Goal: Task Accomplishment & Management: Use online tool/utility

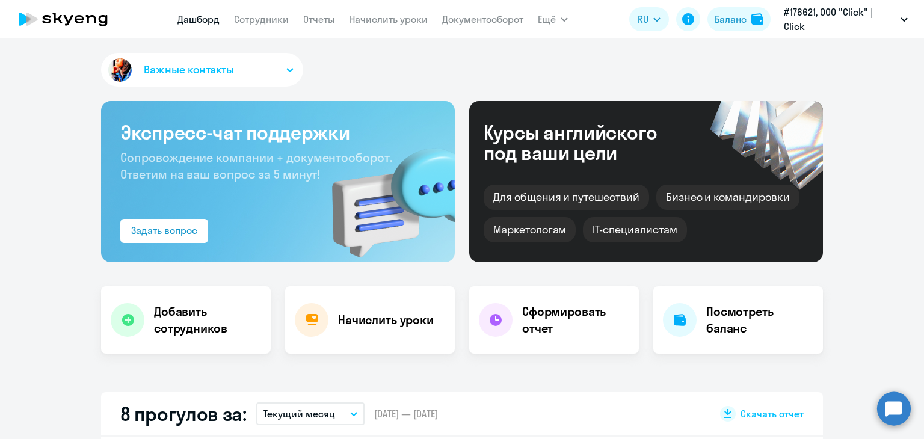
select select "30"
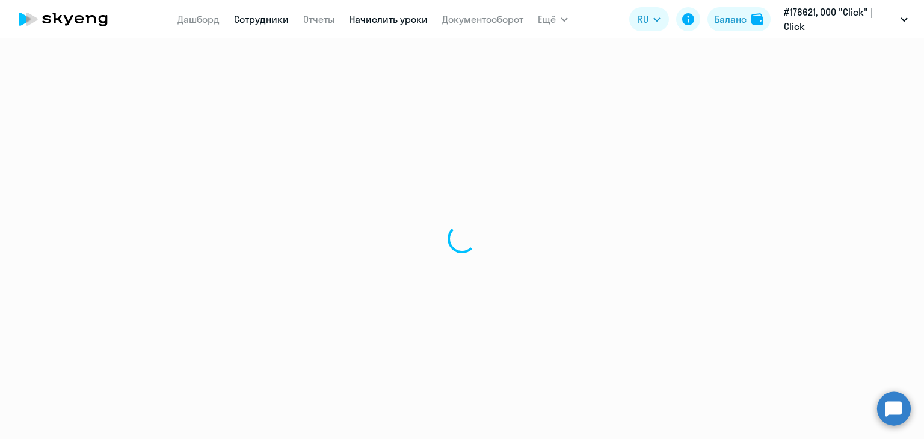
select select "30"
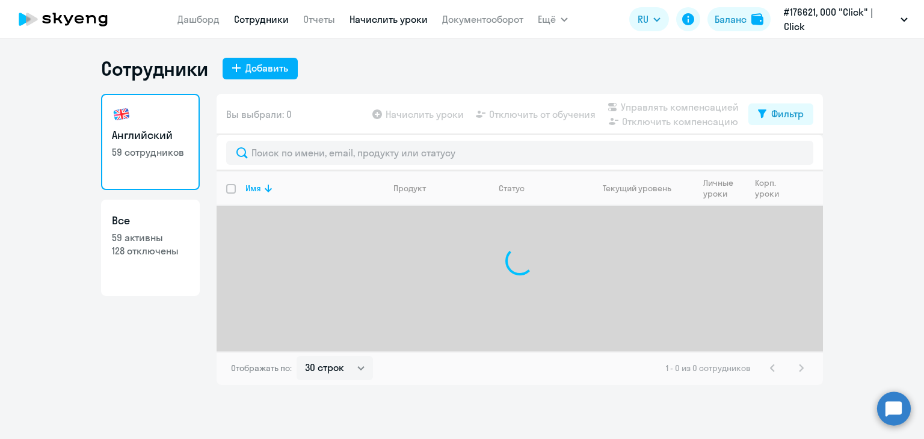
click at [376, 17] on link "Начислить уроки" at bounding box center [388, 19] width 78 height 12
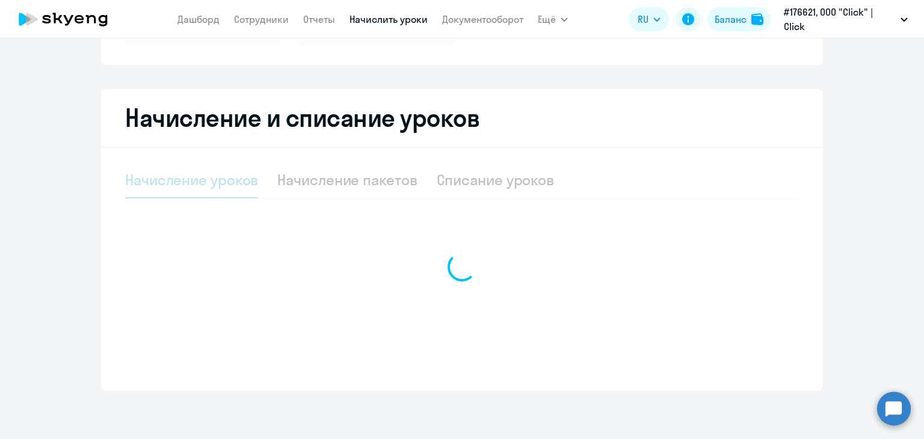
select select "10"
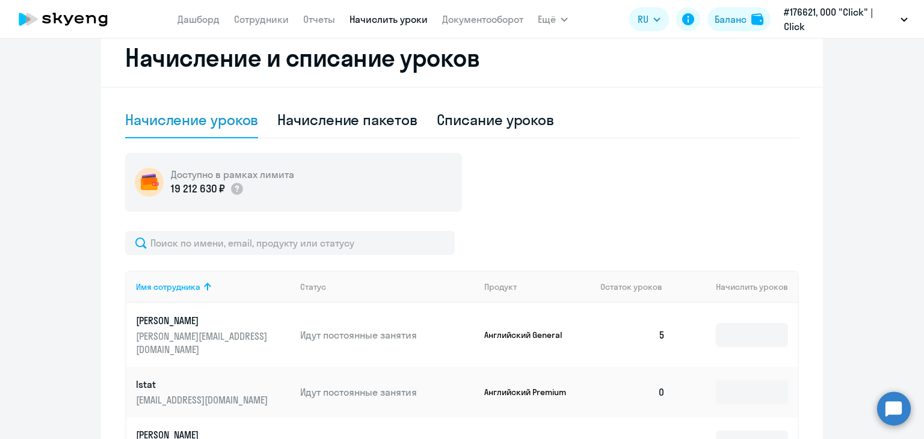
scroll to position [274, 0]
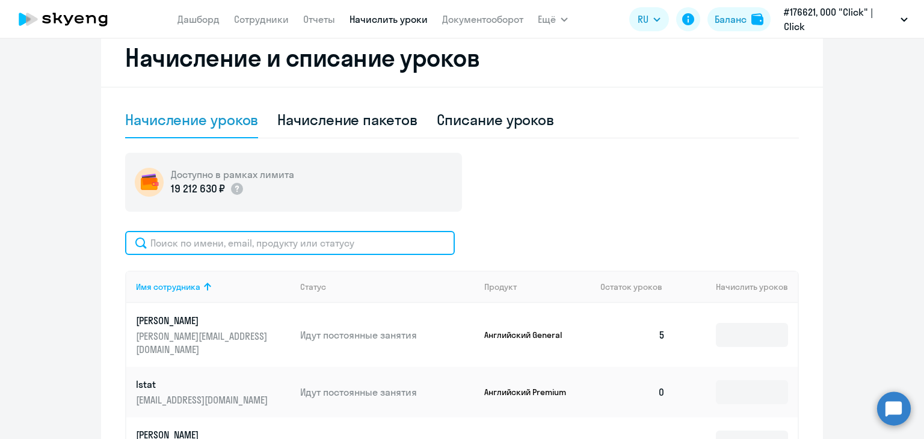
click at [215, 246] on input "text" at bounding box center [290, 243] width 330 height 24
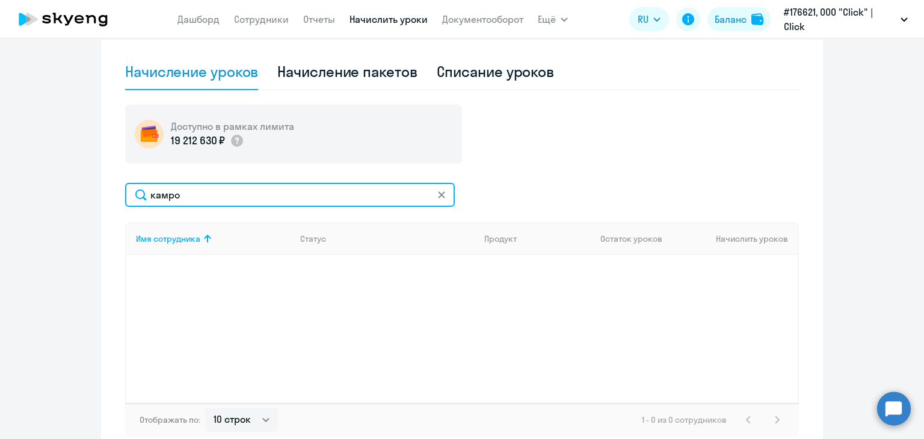
scroll to position [387, 0]
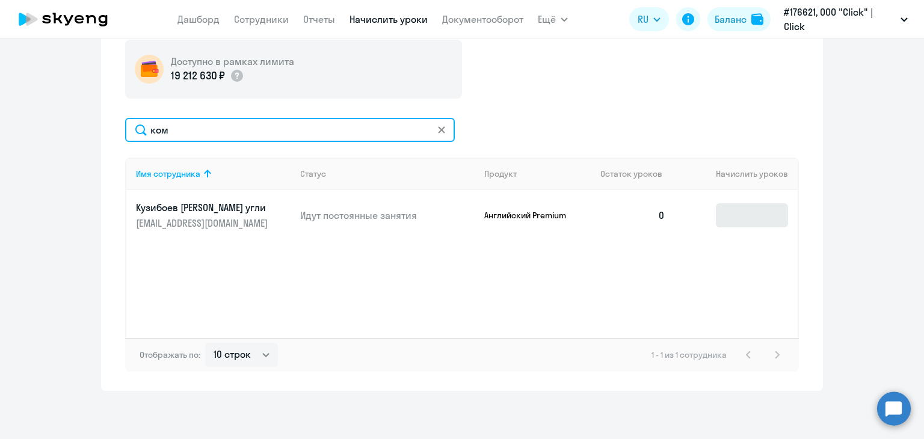
type input "ком"
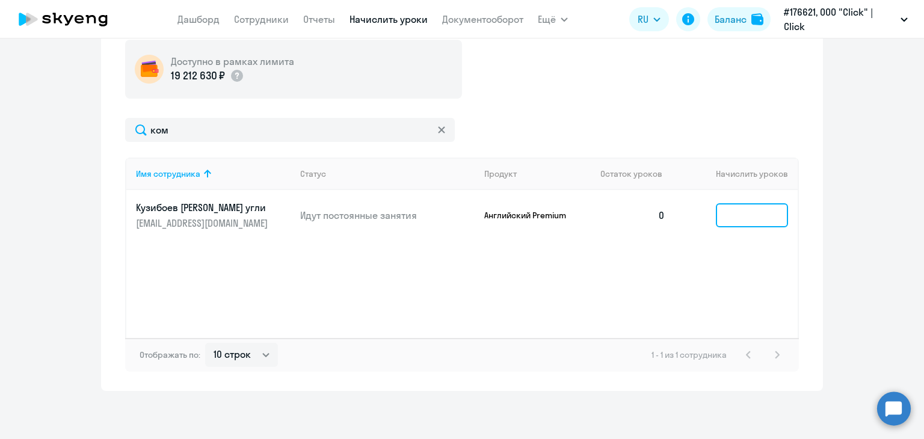
click at [737, 217] on input at bounding box center [752, 215] width 72 height 24
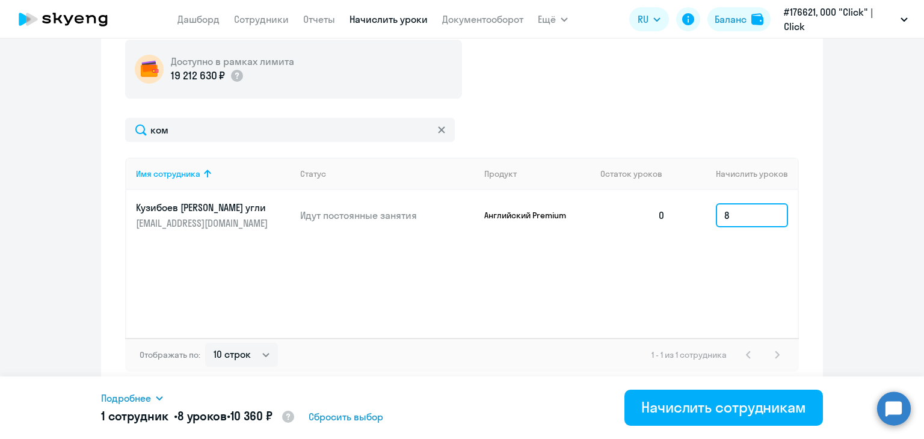
type input "8"
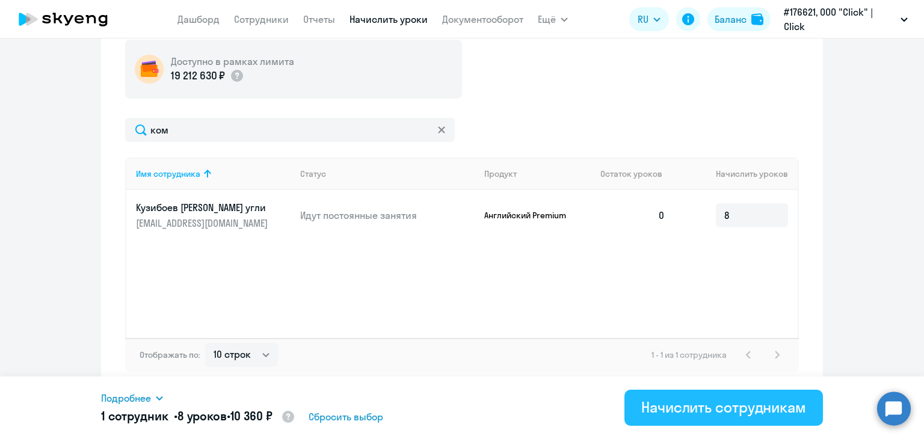
click at [649, 403] on div "Начислить сотрудникам" at bounding box center [723, 406] width 165 height 19
